Goal: Transaction & Acquisition: Subscribe to service/newsletter

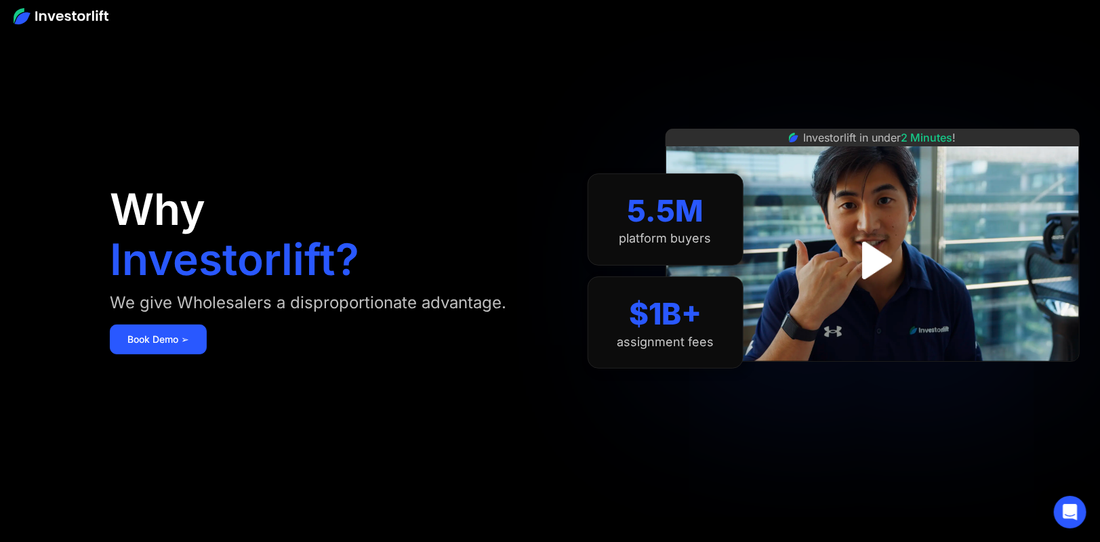
click at [817, 433] on div "Investorlift in under 2 Minutes !" at bounding box center [873, 271] width 414 height 542
click at [298, 409] on div "Why Investorlift? We give Wholesalers a disproportionate advantage. Book Demo ➢" at bounding box center [325, 271] width 430 height 461
click at [873, 279] on img "open lightbox" at bounding box center [873, 261] width 94 height 94
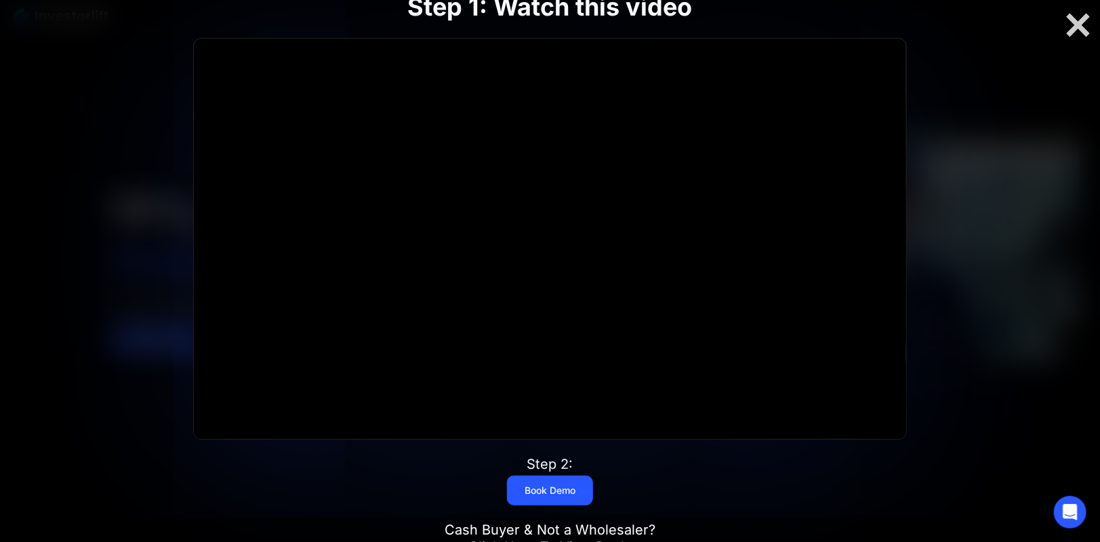
click at [873, 279] on div "Click for sound @keyframes VOLUME_SMALL_WAVE_FLASH { 0% { opacity: 0; } 33% { o…" at bounding box center [551, 239] width 714 height 401
click at [1077, 35] on div at bounding box center [1078, 25] width 43 height 28
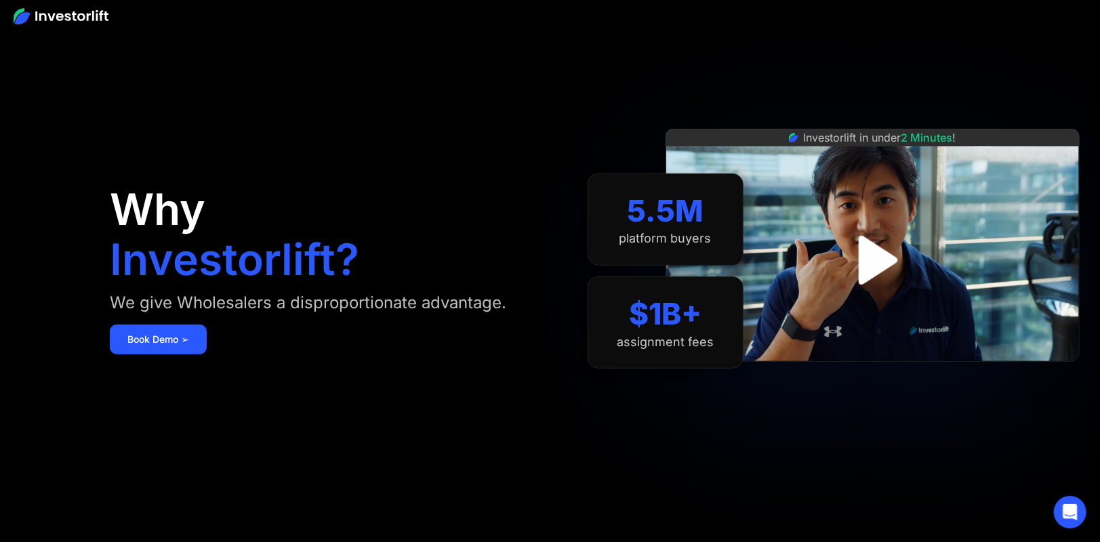
click at [855, 273] on img "open lightbox" at bounding box center [872, 260] width 89 height 89
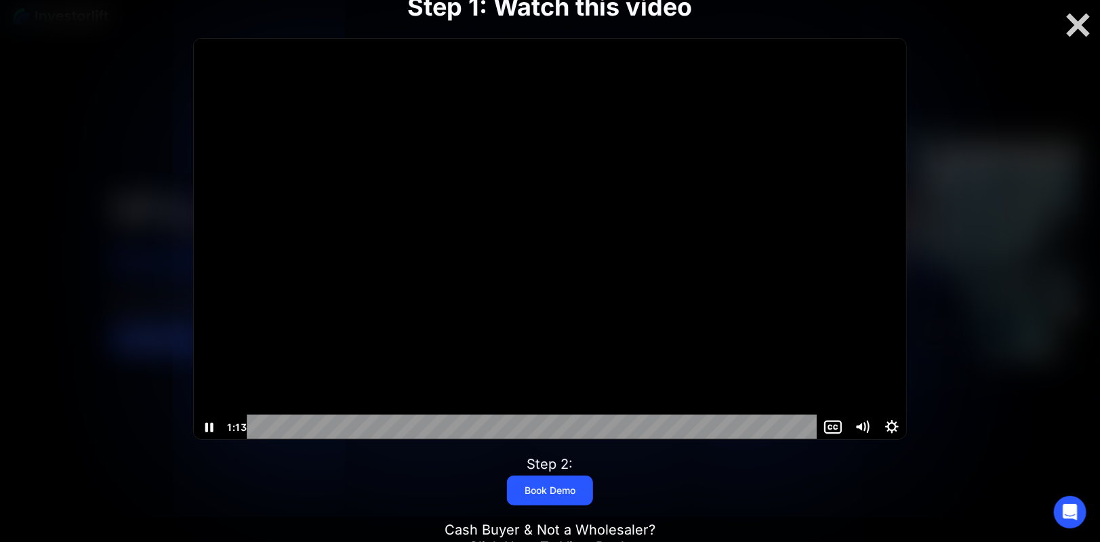
drag, startPoint x: 870, startPoint y: 5, endPoint x: 1023, endPoint y: 342, distance: 370.3
click at [1023, 342] on div at bounding box center [550, 271] width 1100 height 542
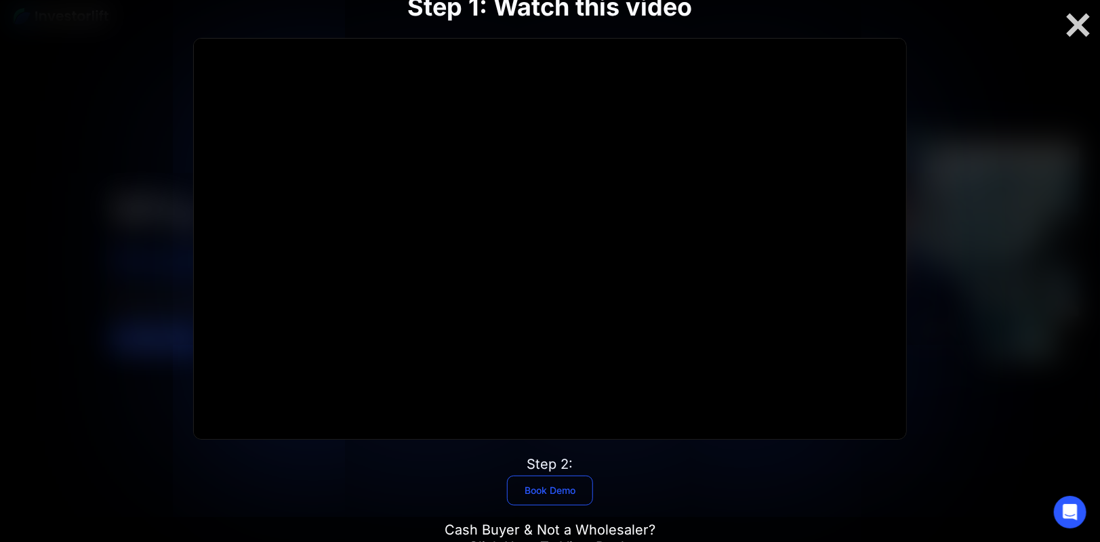
click at [571, 481] on link "Book Demo" at bounding box center [550, 491] width 86 height 30
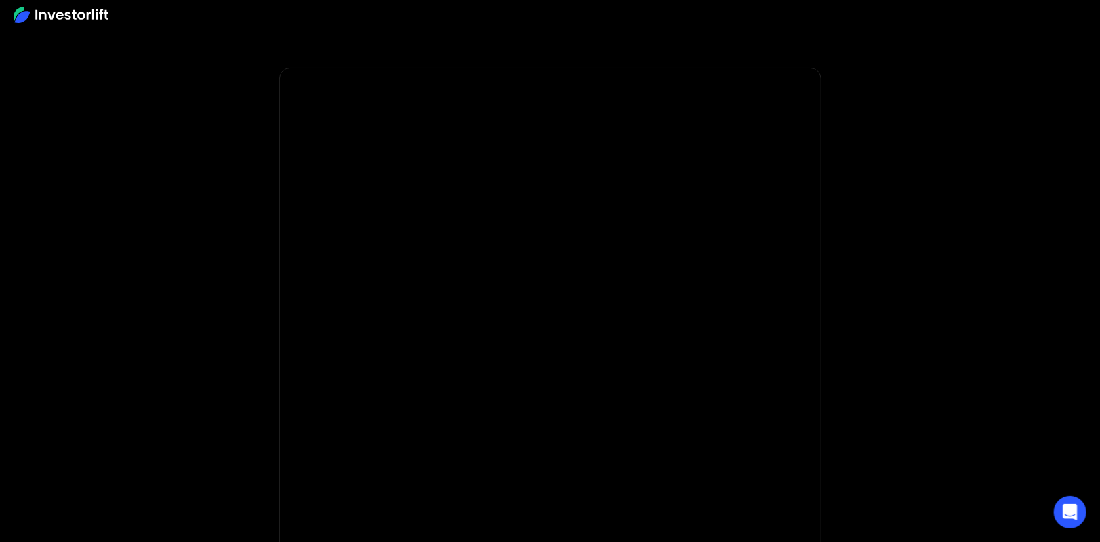
click at [960, 260] on body "* Important: Investorlift requires a minimum investment of $2,000 to join. * * …" at bounding box center [550, 405] width 1100 height 811
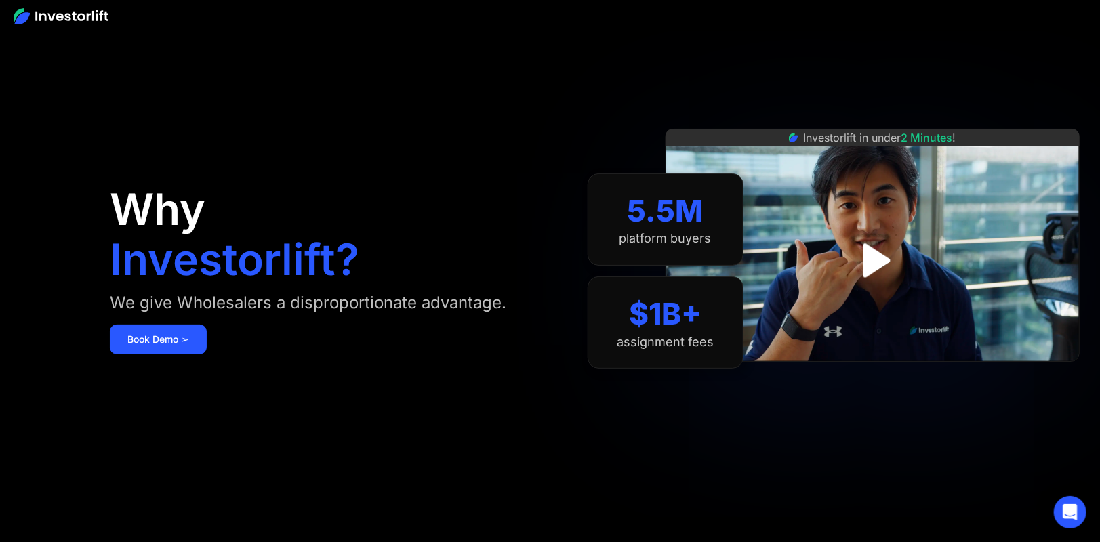
click at [782, 10] on div at bounding box center [550, 15] width 1100 height 31
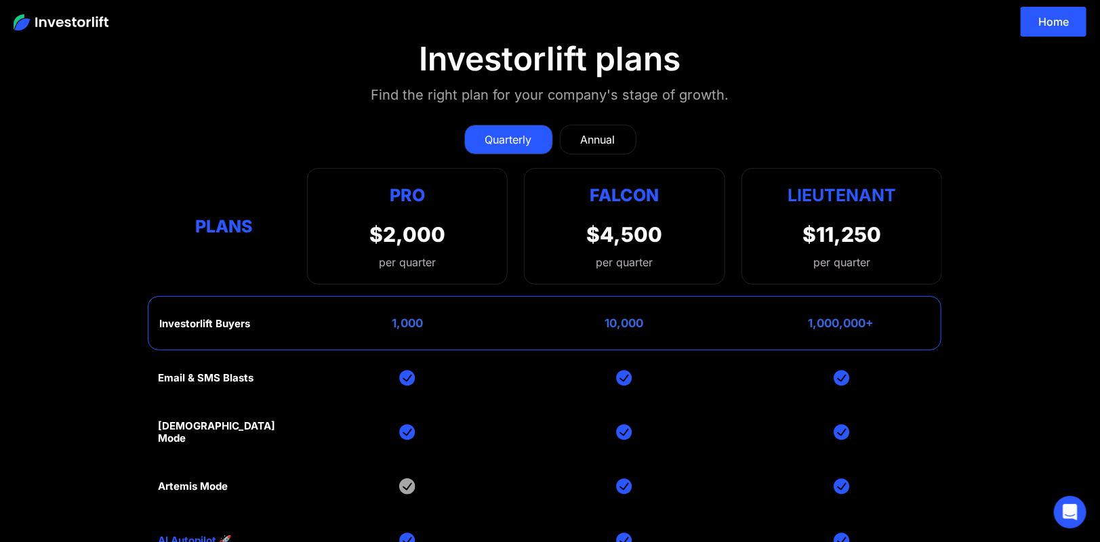
click at [834, 89] on section "Investorlift plans Find the right plan for your company's stage of growth. Quar…" at bounding box center [550, 375] width 1100 height 737
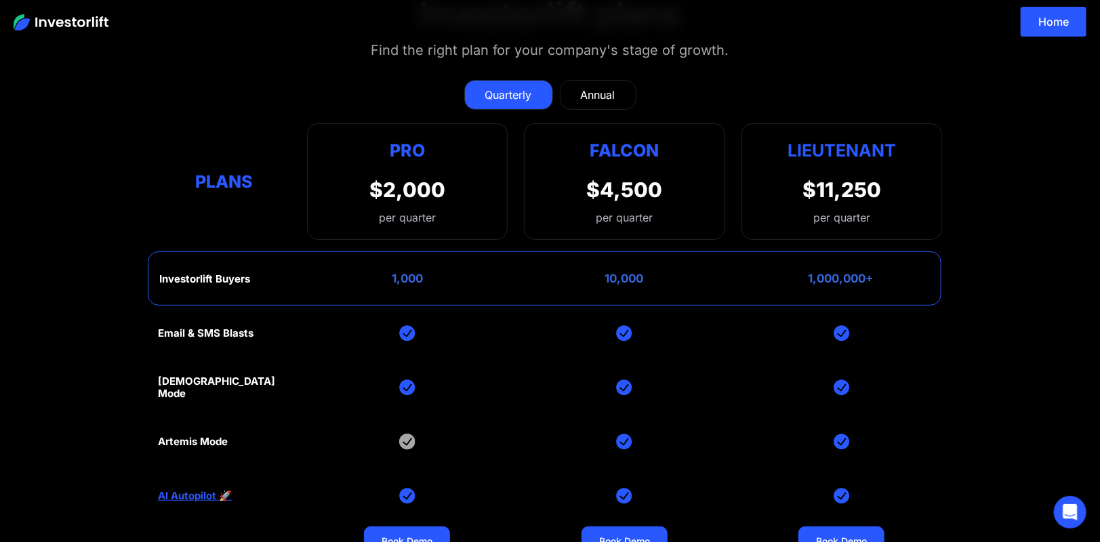
scroll to position [54, 0]
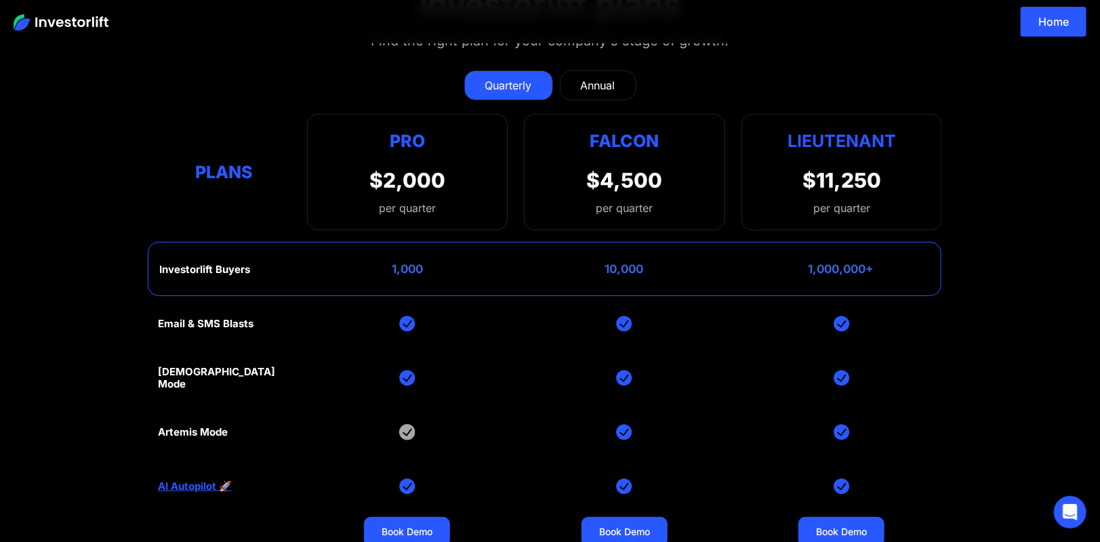
click at [601, 82] on div "Annual" at bounding box center [598, 85] width 35 height 16
